Goal: Information Seeking & Learning: Learn about a topic

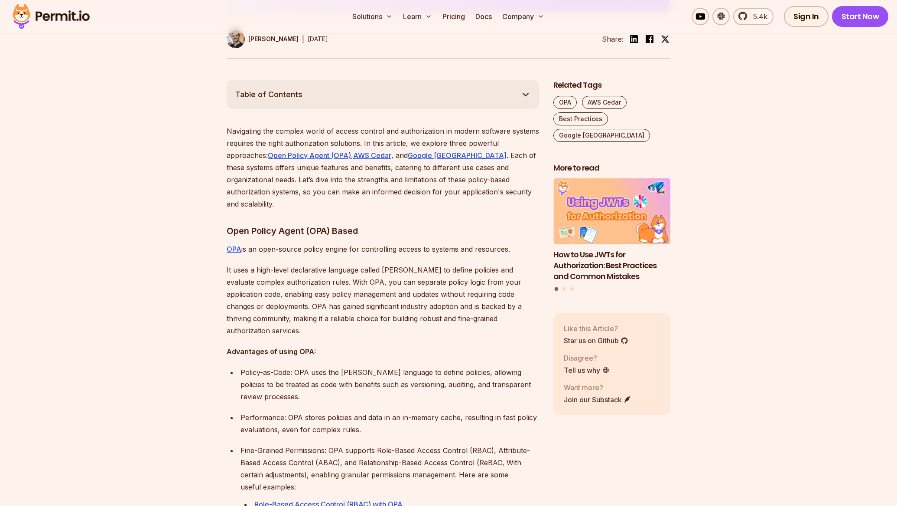
scroll to position [438, 0]
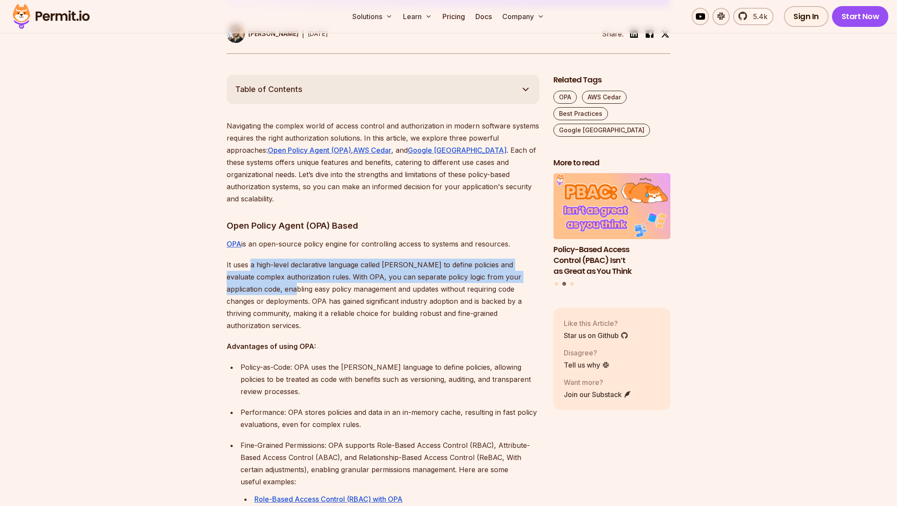
drag, startPoint x: 251, startPoint y: 253, endPoint x: 270, endPoint y: 279, distance: 31.8
click at [269, 278] on p "It uses a high-level declarative language called [PERSON_NAME] to define polici…" at bounding box center [383, 294] width 313 height 73
click at [270, 279] on p "It uses a high-level declarative language called [PERSON_NAME] to define polici…" at bounding box center [383, 294] width 313 height 73
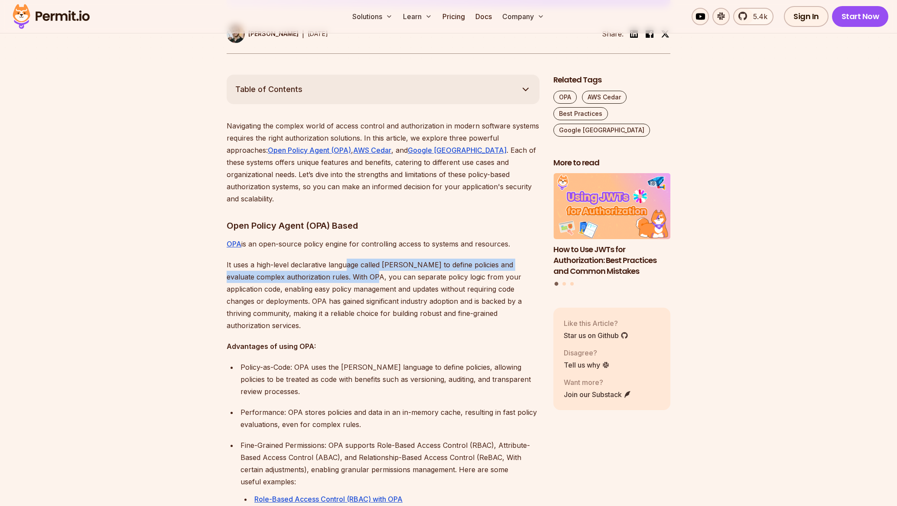
drag, startPoint x: 345, startPoint y: 256, endPoint x: 347, endPoint y: 274, distance: 18.7
click at [347, 274] on p "It uses a high-level declarative language called [PERSON_NAME] to define polici…" at bounding box center [383, 294] width 313 height 73
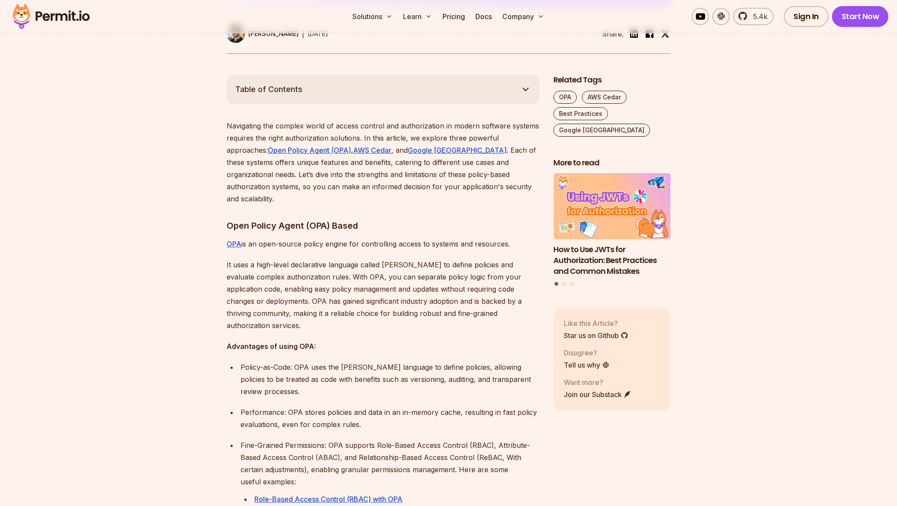
click at [346, 275] on p "It uses a high-level declarative language called [PERSON_NAME] to define polici…" at bounding box center [383, 294] width 313 height 73
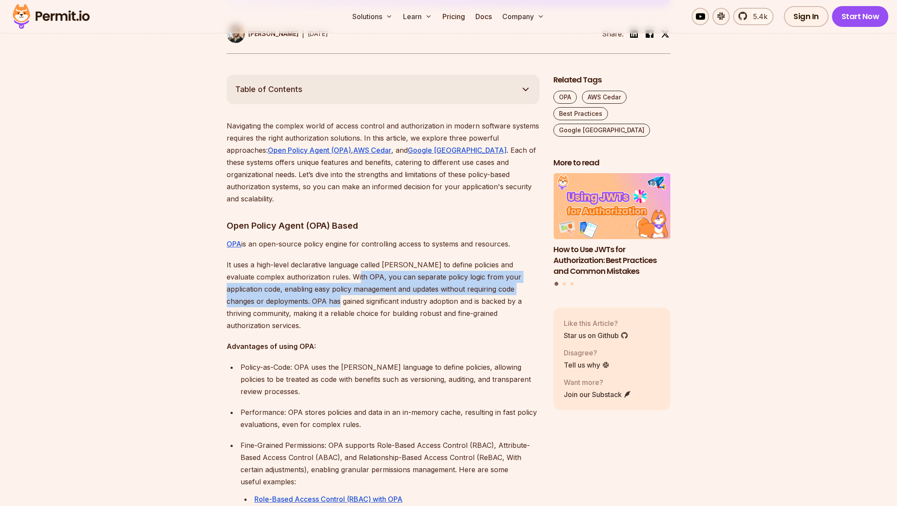
drag, startPoint x: 329, startPoint y: 266, endPoint x: 343, endPoint y: 289, distance: 26.5
click at [343, 288] on p "It uses a high-level declarative language called [PERSON_NAME] to define polici…" at bounding box center [383, 294] width 313 height 73
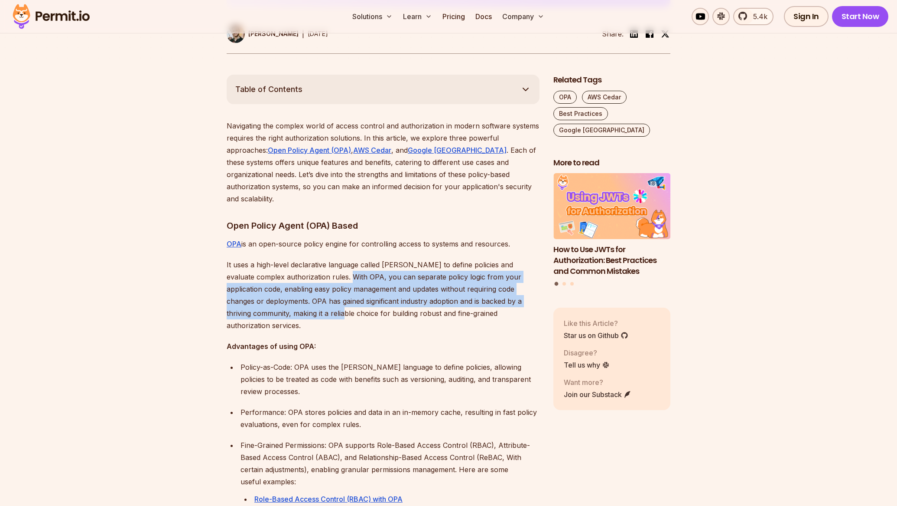
drag, startPoint x: 325, startPoint y: 268, endPoint x: 380, endPoint y: 298, distance: 62.9
click at [379, 297] on p "It uses a high-level declarative language called [PERSON_NAME] to define polici…" at bounding box center [383, 294] width 313 height 73
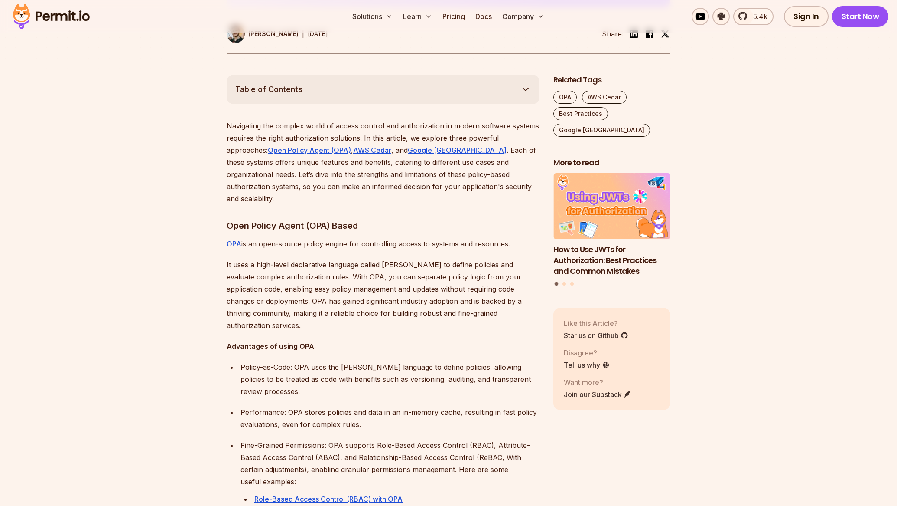
click at [380, 298] on p "It uses a high-level declarative language called [PERSON_NAME] to define polici…" at bounding box center [383, 294] width 313 height 73
drag, startPoint x: 392, startPoint y: 294, endPoint x: 413, endPoint y: 300, distance: 21.6
click at [413, 300] on p "It uses a high-level declarative language called [PERSON_NAME] to define polici…" at bounding box center [383, 294] width 313 height 73
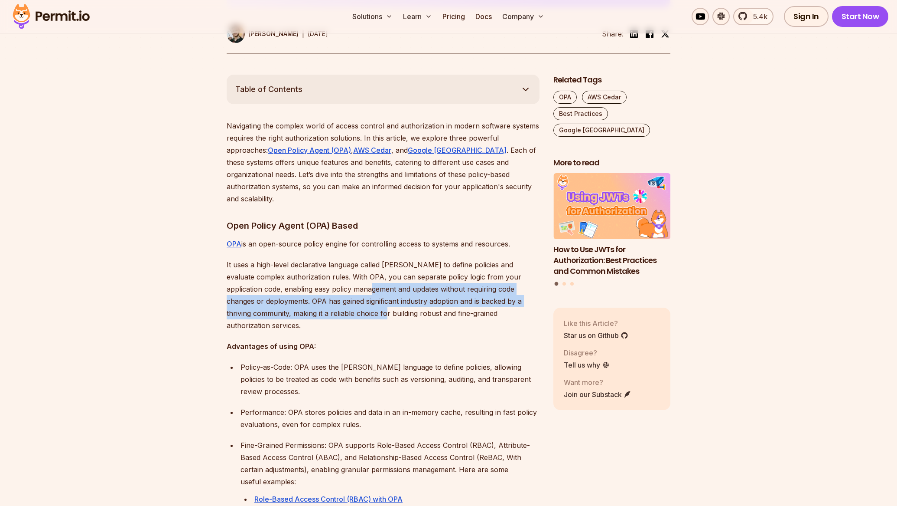
click at [413, 300] on p "It uses a high-level declarative language called [PERSON_NAME] to define polici…" at bounding box center [383, 294] width 313 height 73
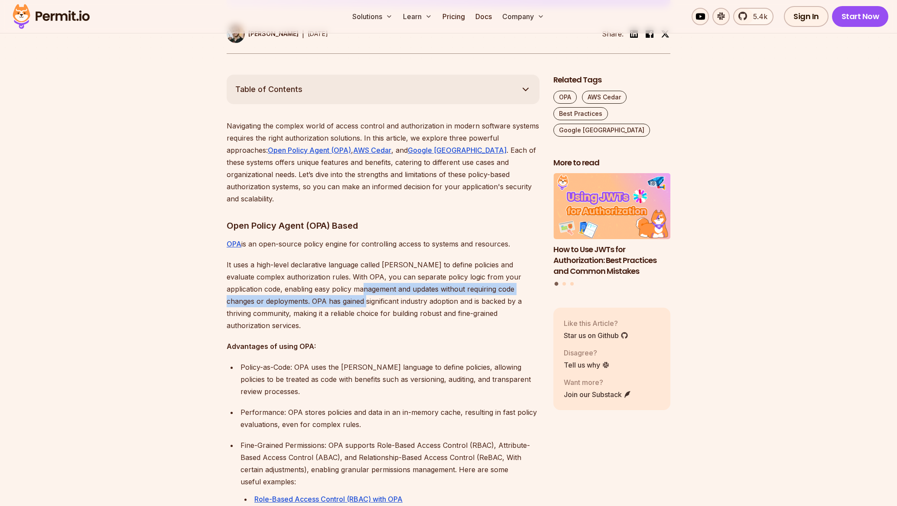
drag, startPoint x: 341, startPoint y: 275, endPoint x: 418, endPoint y: 303, distance: 81.6
click at [414, 301] on p "It uses a high-level declarative language called [PERSON_NAME] to define polici…" at bounding box center [383, 294] width 313 height 73
click at [418, 302] on p "It uses a high-level declarative language called [PERSON_NAME] to define polici…" at bounding box center [383, 294] width 313 height 73
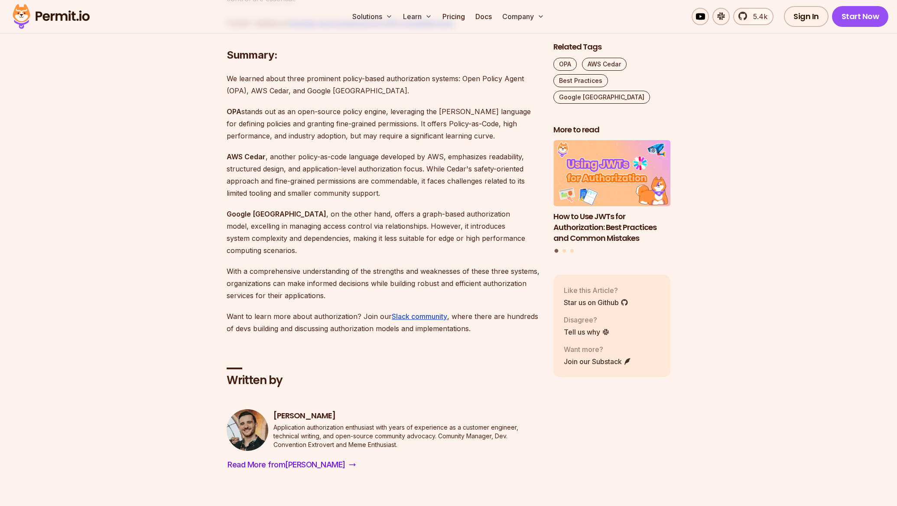
scroll to position [2262, 0]
